Goal: Transaction & Acquisition: Obtain resource

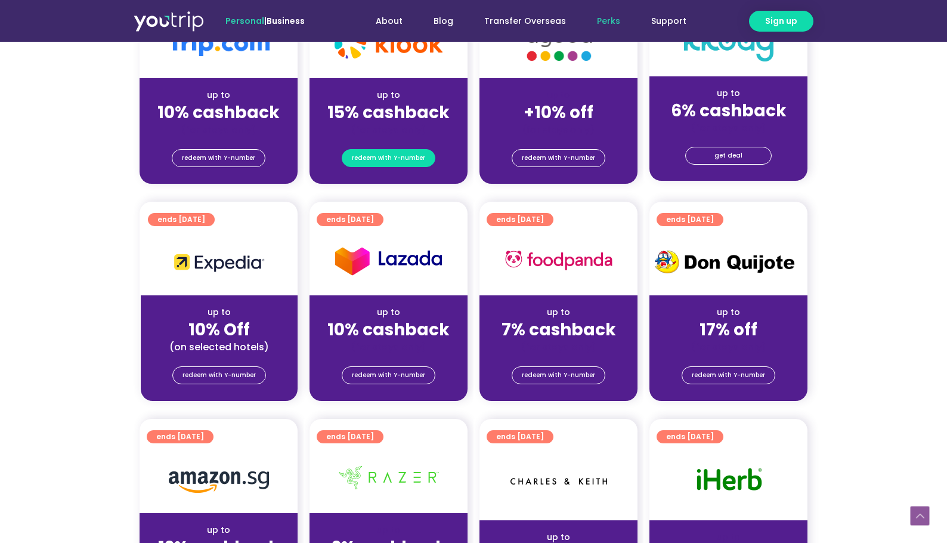
scroll to position [298, 0]
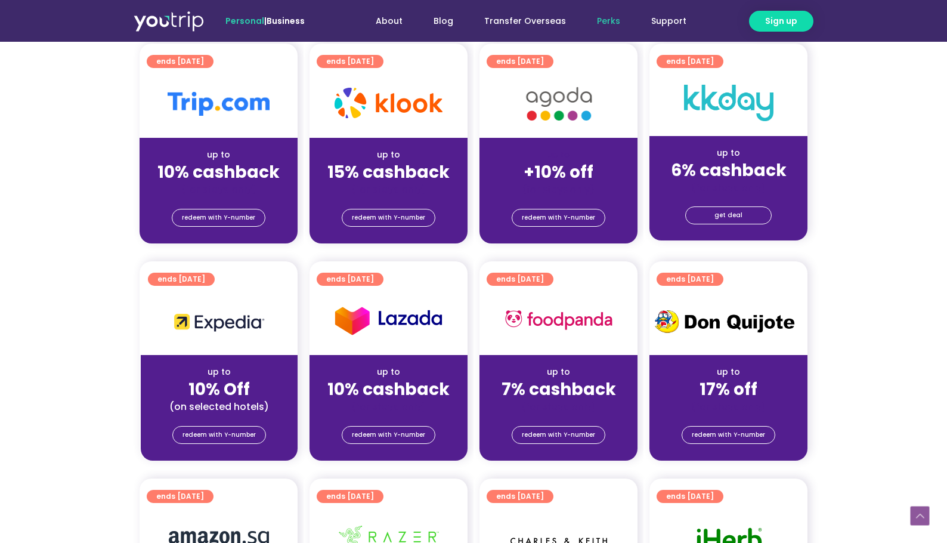
click at [409, 185] on div "(for stays only)" at bounding box center [388, 189] width 139 height 13
click at [394, 210] on span "redeem with Y-number" at bounding box center [388, 217] width 73 height 17
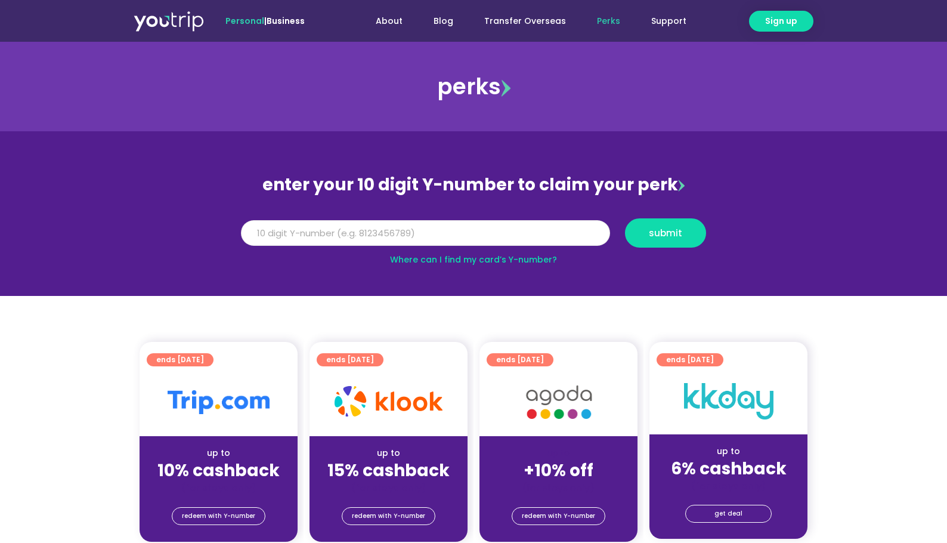
click at [513, 234] on input "Y Number" at bounding box center [425, 233] width 369 height 26
type input "8000000000"
click at [625, 218] on button "submit" at bounding box center [665, 232] width 81 height 29
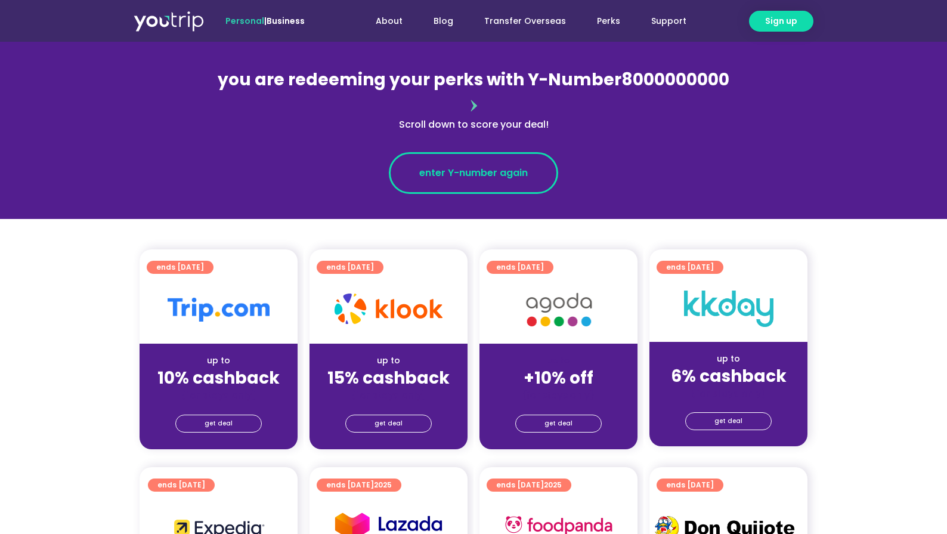
scroll to position [119, 0]
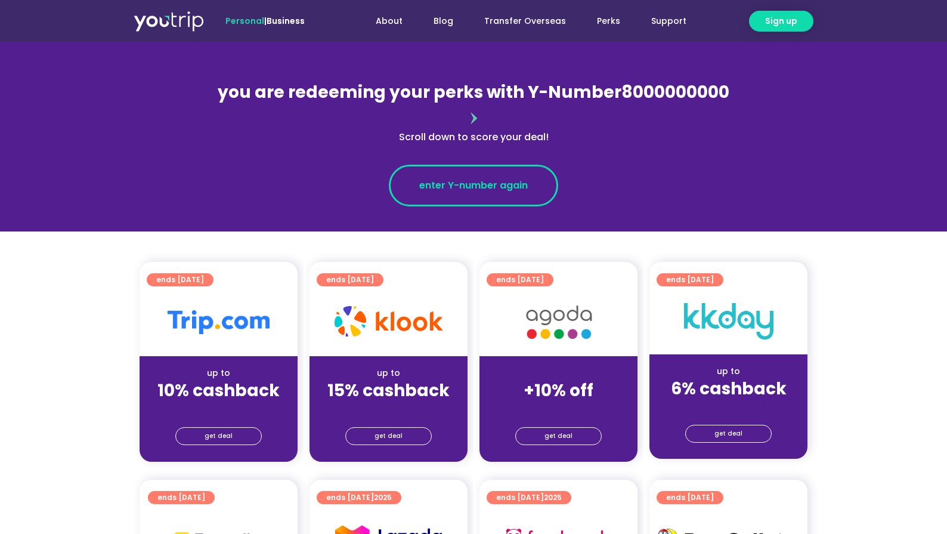
click at [469, 178] on span "enter Y-number again" at bounding box center [473, 185] width 109 height 14
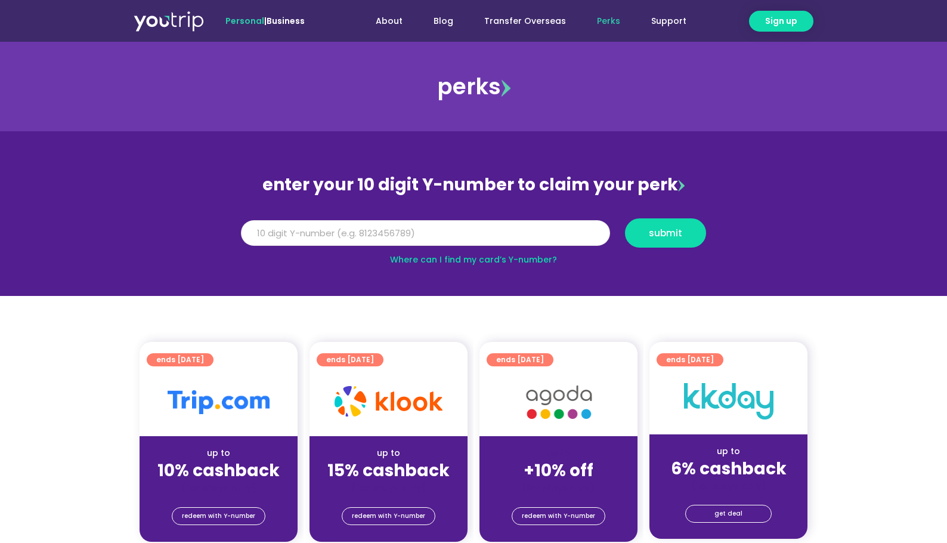
click at [419, 234] on input "Y Number" at bounding box center [425, 233] width 369 height 26
type input "8"
type input "80000000000"
click at [625, 218] on button "submit" at bounding box center [665, 232] width 81 height 29
type input "8000000000"
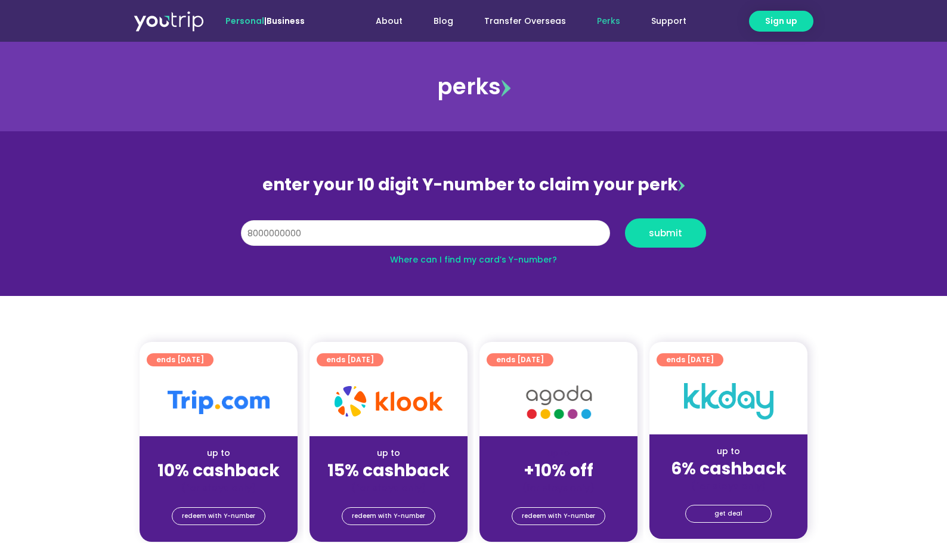
click at [625, 218] on button "submit" at bounding box center [665, 232] width 81 height 29
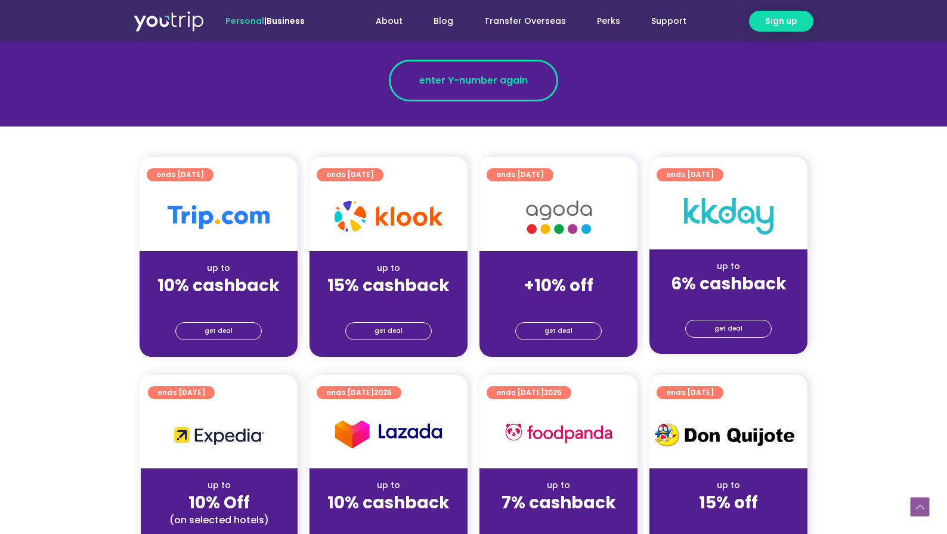
scroll to position [238, 0]
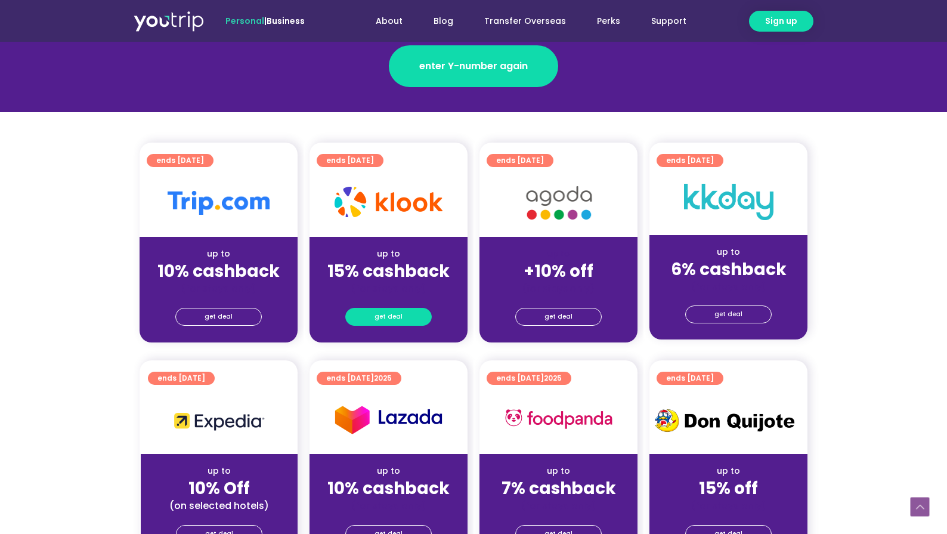
click at [391, 308] on span "get deal" at bounding box center [388, 316] width 28 height 17
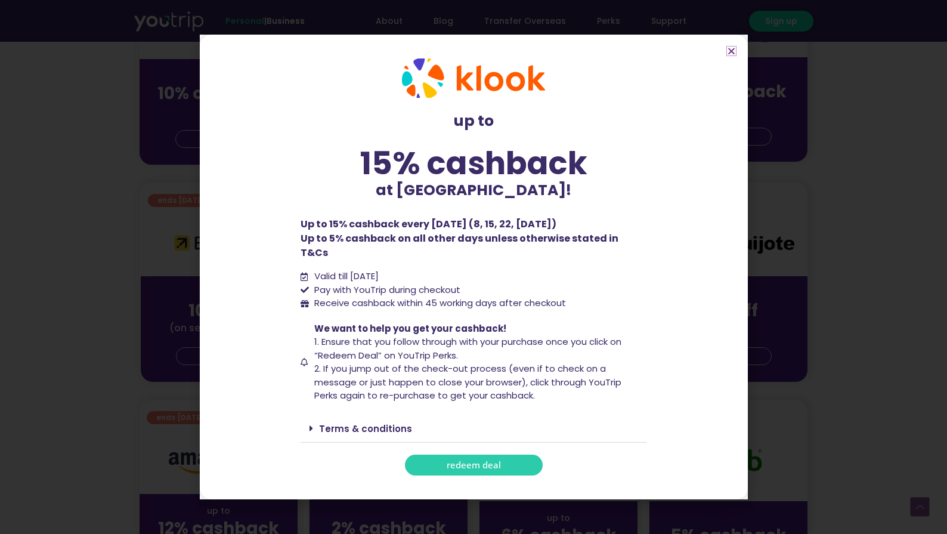
scroll to position [417, 0]
click at [470, 454] on link "redeem deal" at bounding box center [474, 464] width 138 height 21
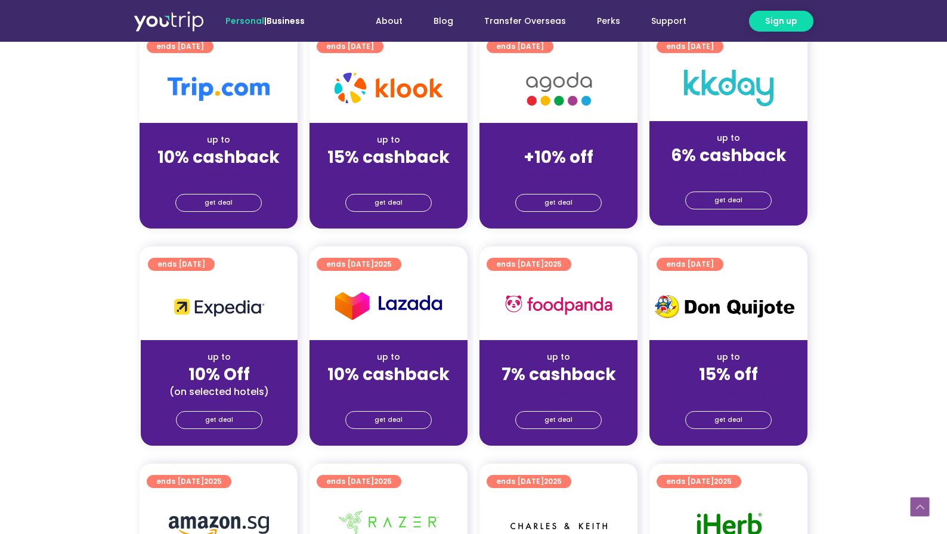
scroll to position [298, 0]
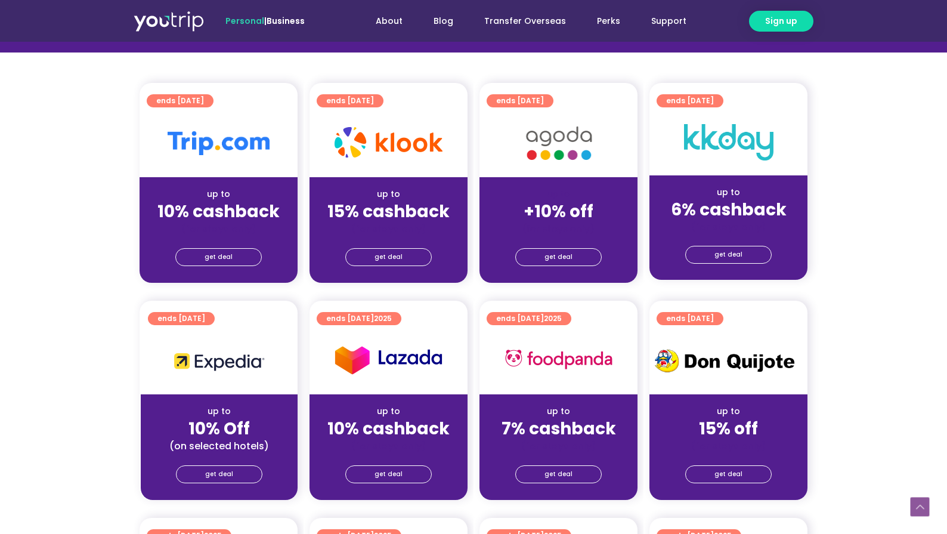
click at [413, 235] on div "get deal" at bounding box center [388, 259] width 158 height 48
click at [403, 248] on link "get deal" at bounding box center [388, 257] width 86 height 18
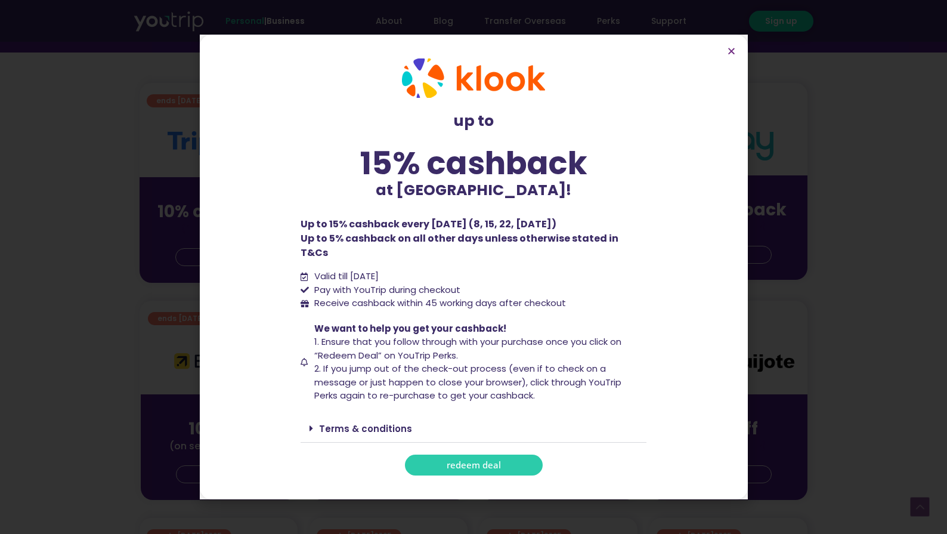
click at [395, 422] on link "Terms & conditions" at bounding box center [365, 428] width 93 height 13
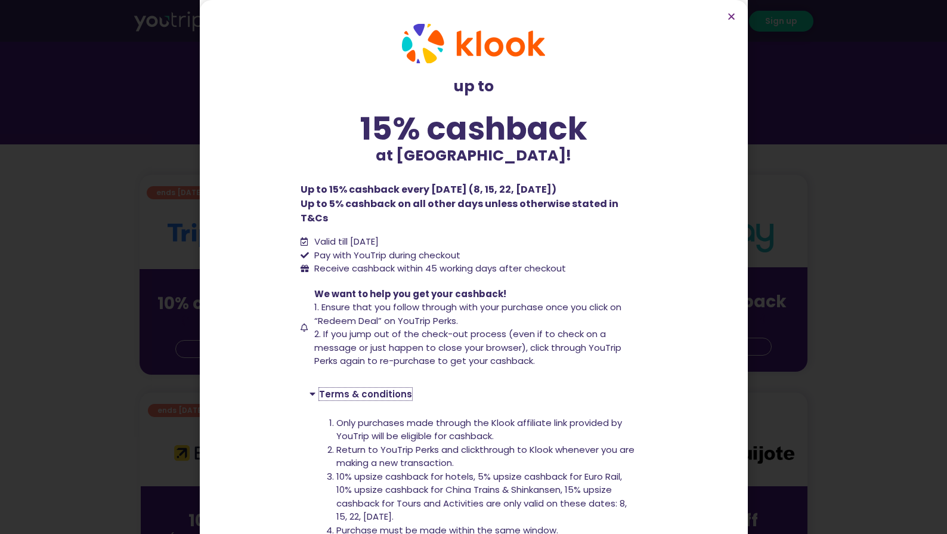
scroll to position [179, 0]
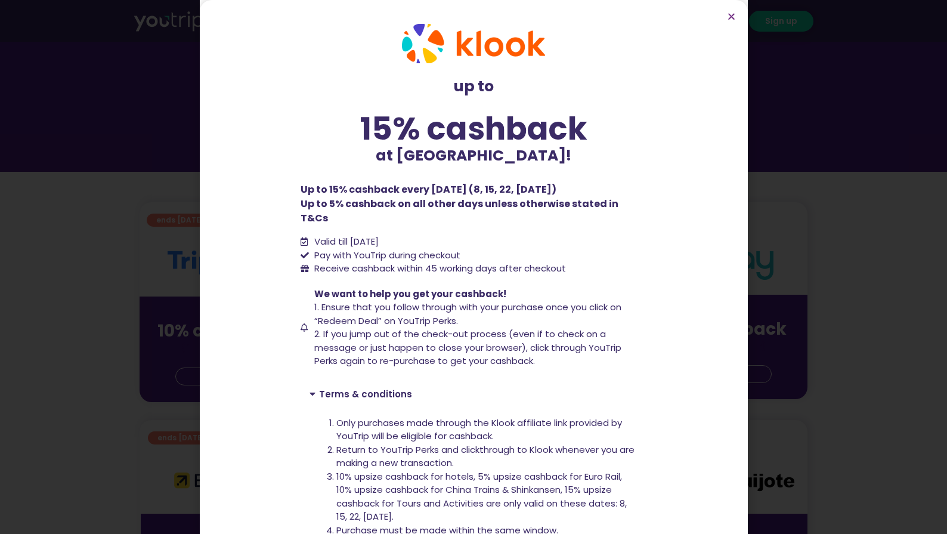
click at [736, 16] on section "up to 15% cashback at [GEOGRAPHIC_DATA]! up to 15% cashback at [GEOGRAPHIC_DATA…" at bounding box center [474, 415] width 548 height 831
click at [729, 16] on icon "Close" at bounding box center [731, 16] width 9 height 9
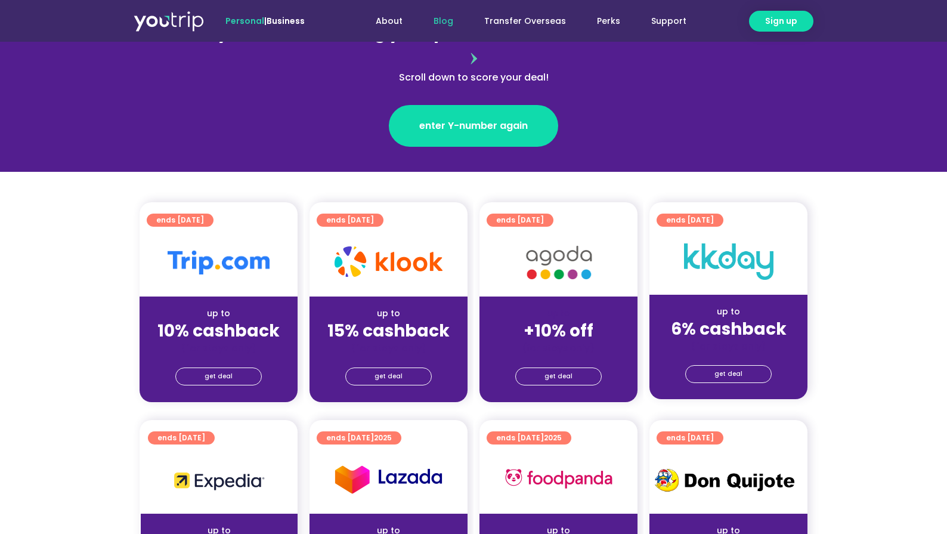
click at [454, 21] on link "Blog" at bounding box center [443, 21] width 51 height 22
